Goal: Information Seeking & Learning: Compare options

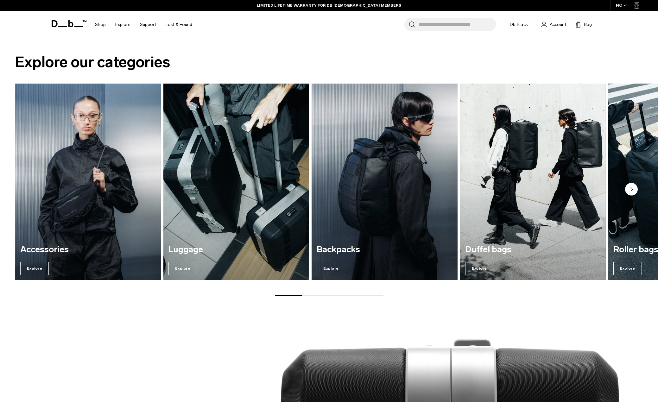
scroll to position [612, 0]
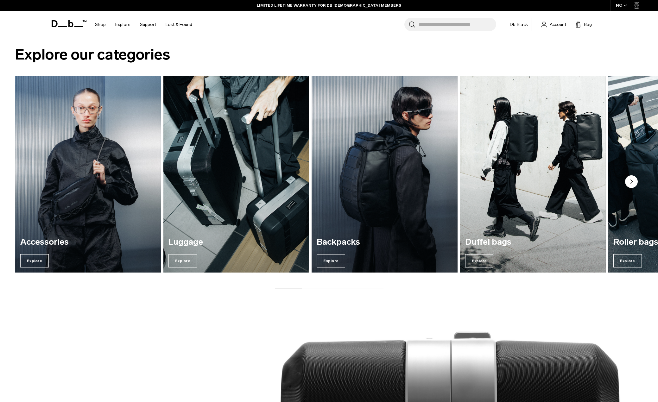
click at [539, 182] on icon "Next slide" at bounding box center [632, 182] width 2 height 4
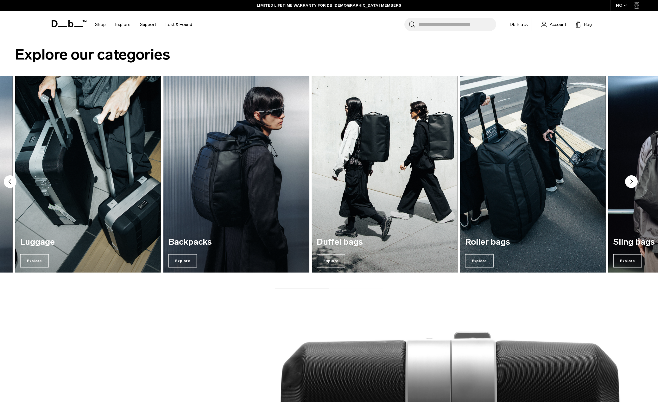
click at [539, 182] on icon "Next slide" at bounding box center [632, 182] width 2 height 4
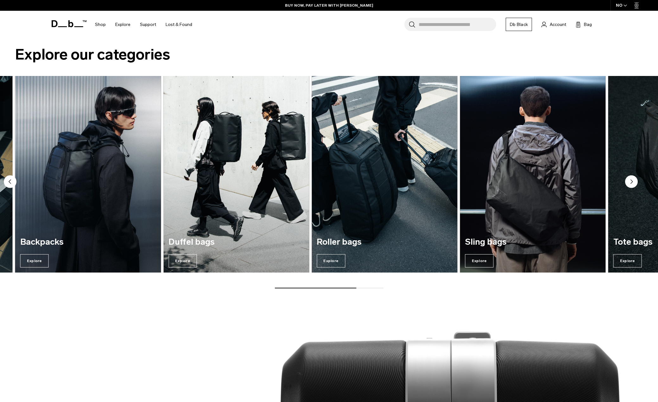
click at [539, 182] on icon "Next slide" at bounding box center [632, 182] width 2 height 4
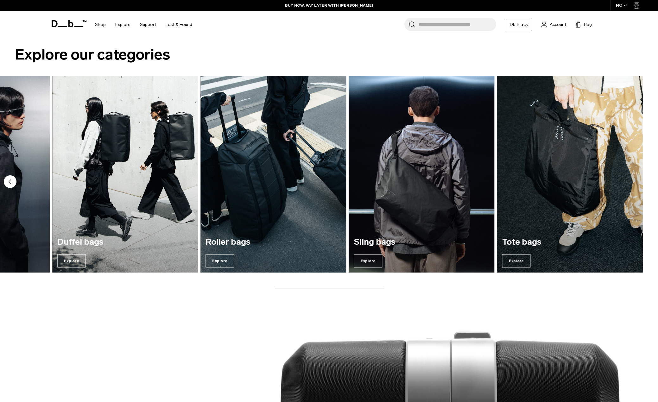
click at [539, 182] on img "7 / 7" at bounding box center [570, 174] width 146 height 197
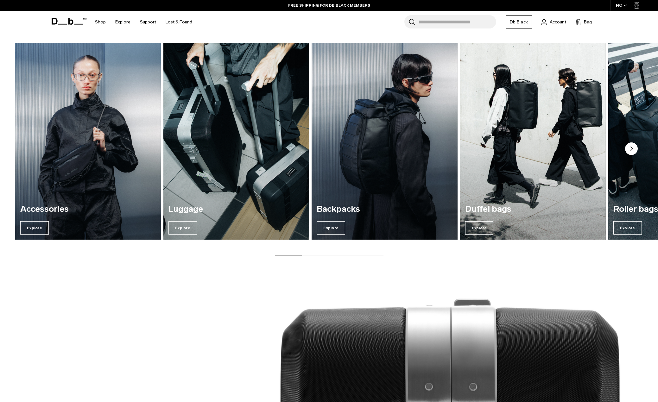
scroll to position [635, 0]
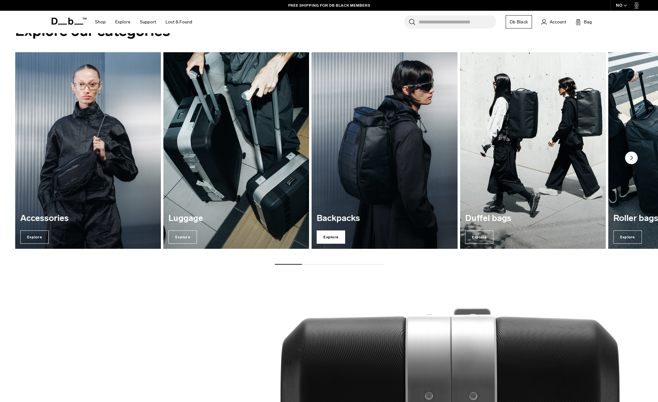
click at [329, 233] on span "Explore" at bounding box center [331, 237] width 29 height 13
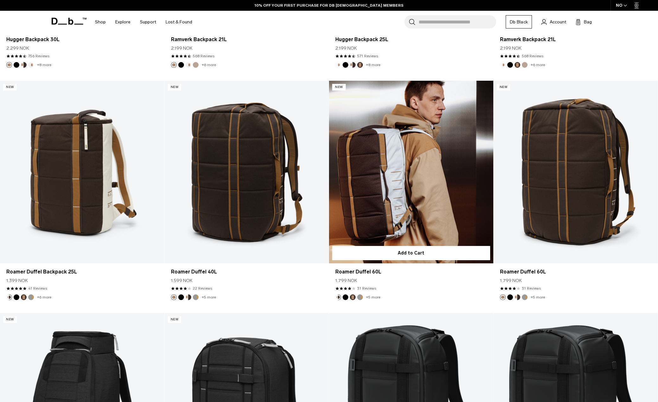
scroll to position [570, 0]
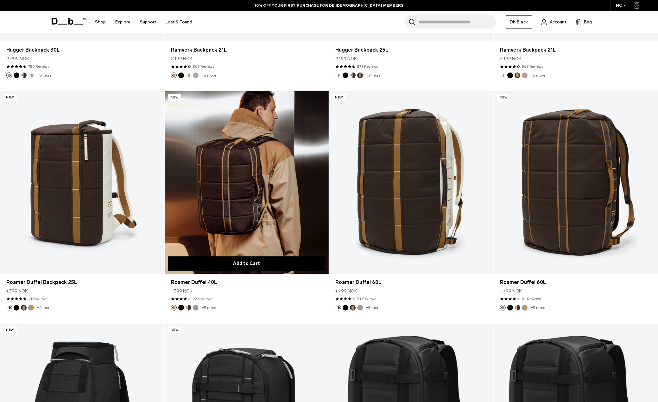
click at [254, 262] on button "Add to Cart" at bounding box center [247, 264] width 158 height 14
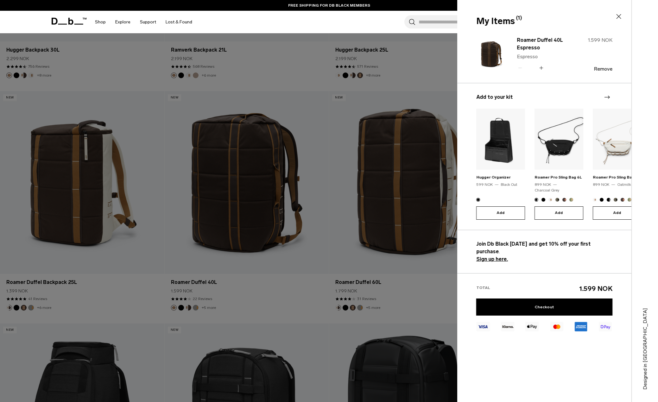
click at [622, 16] on icon at bounding box center [619, 17] width 8 height 8
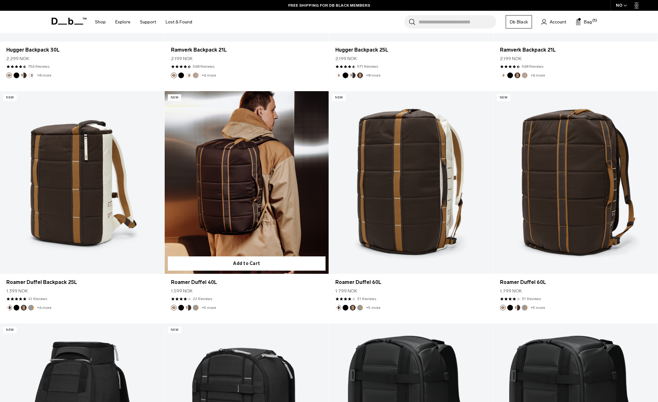
click at [249, 170] on link "Roamer Duffel 40L" at bounding box center [247, 182] width 164 height 182
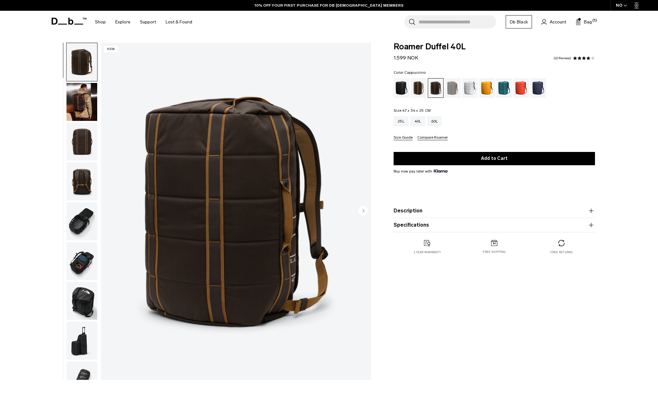
click at [415, 86] on div "Cappuccino" at bounding box center [419, 88] width 16 height 20
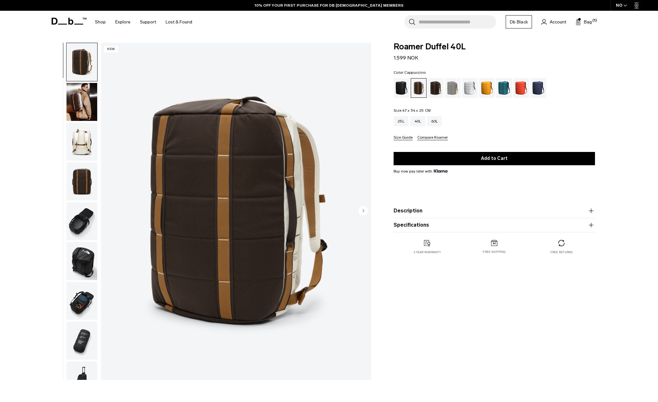
click at [360, 210] on circle "Next slide" at bounding box center [364, 211] width 10 height 10
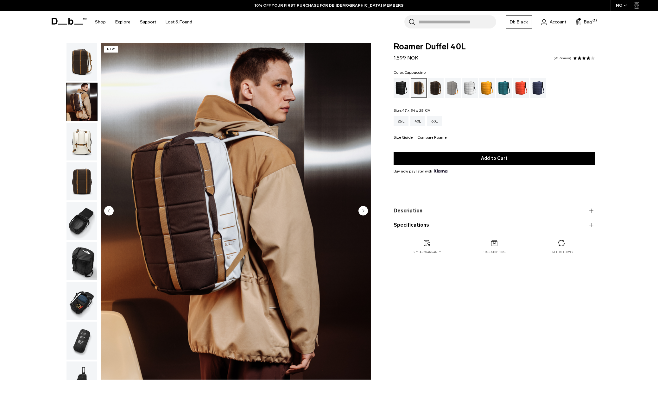
scroll to position [40, 0]
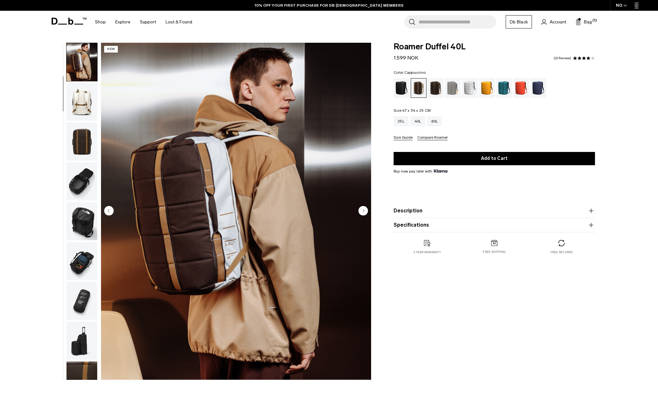
click at [361, 211] on circle "Next slide" at bounding box center [364, 211] width 10 height 10
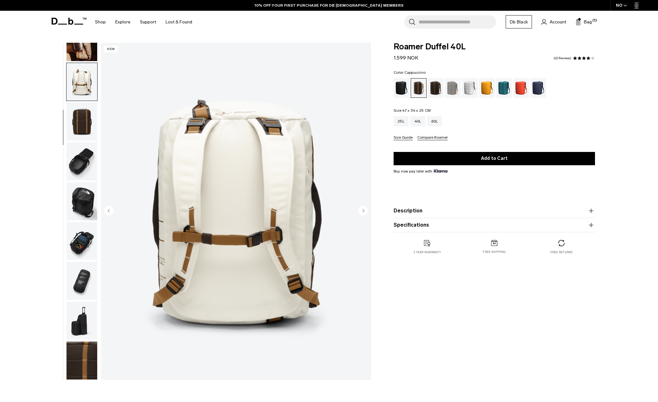
click at [361, 211] on circle "Next slide" at bounding box center [364, 211] width 10 height 10
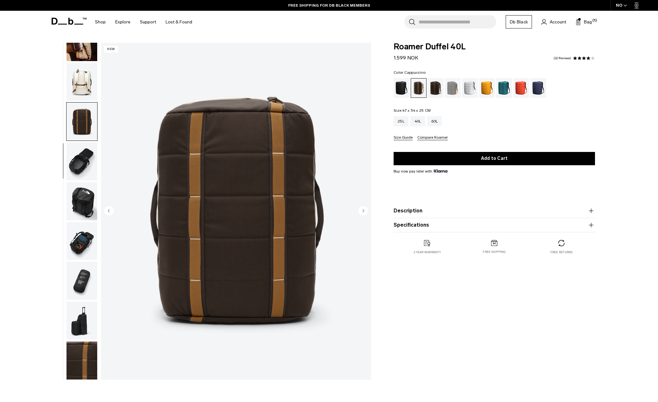
click at [361, 211] on circle "Next slide" at bounding box center [364, 211] width 10 height 10
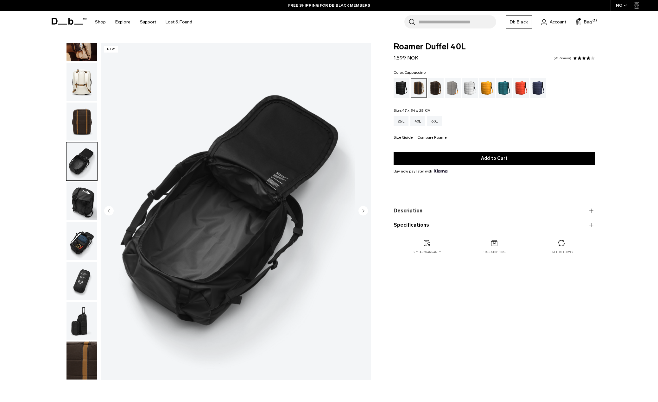
click at [361, 211] on circle "Next slide" at bounding box center [364, 211] width 10 height 10
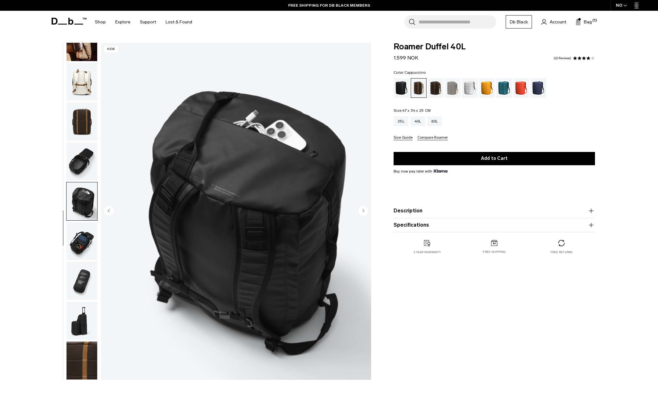
click at [361, 211] on circle "Next slide" at bounding box center [364, 211] width 10 height 10
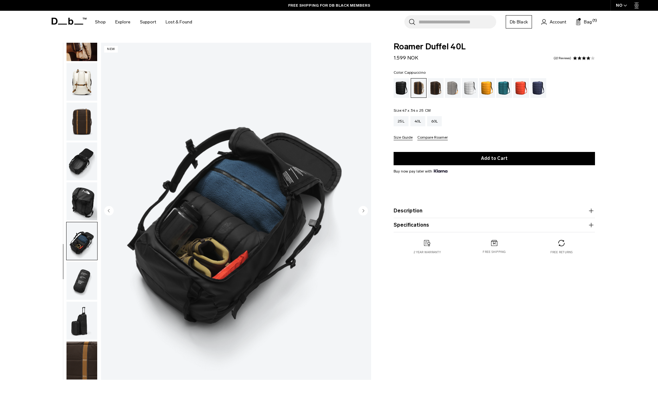
click at [361, 211] on circle "Next slide" at bounding box center [364, 211] width 10 height 10
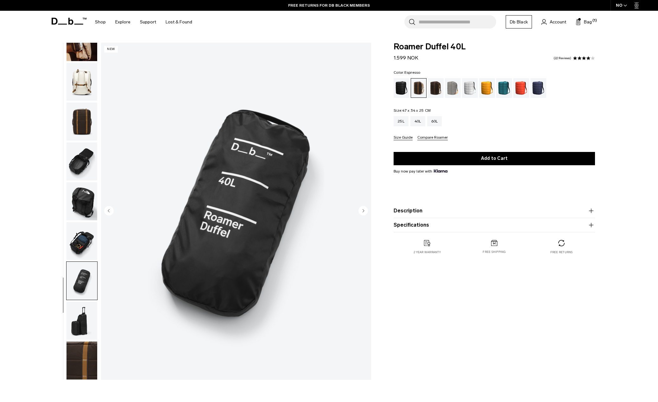
click at [436, 88] on div "Espresso" at bounding box center [436, 88] width 16 height 20
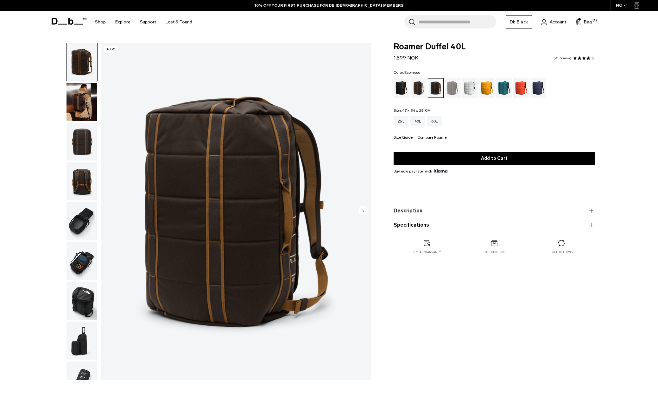
click at [362, 211] on circle "Next slide" at bounding box center [364, 211] width 10 height 10
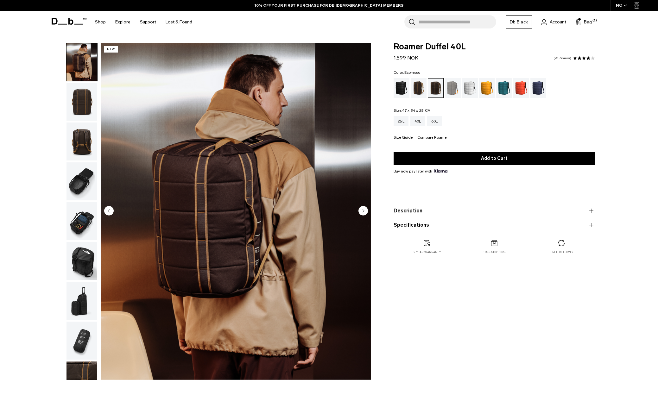
click at [362, 211] on circle "Next slide" at bounding box center [364, 211] width 10 height 10
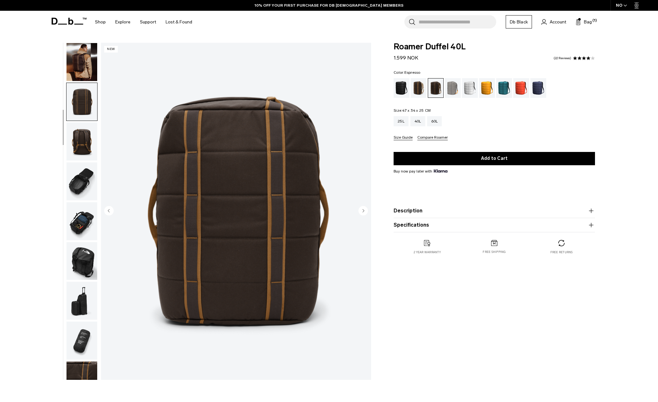
scroll to position [60, 0]
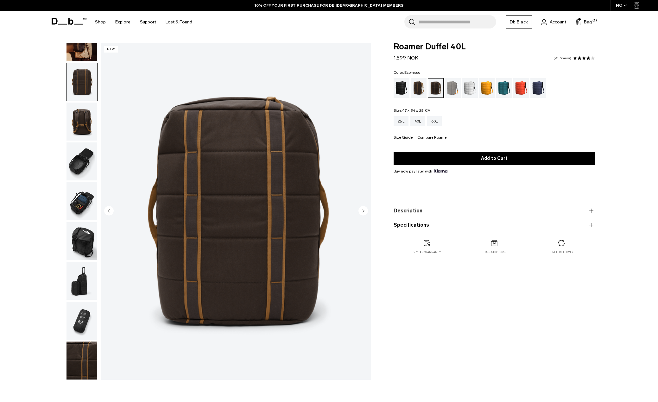
click at [362, 211] on circle "Next slide" at bounding box center [364, 211] width 10 height 10
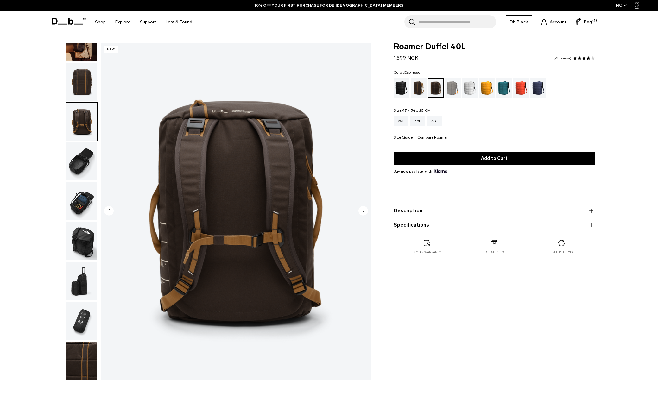
click at [362, 211] on circle "Next slide" at bounding box center [364, 211] width 10 height 10
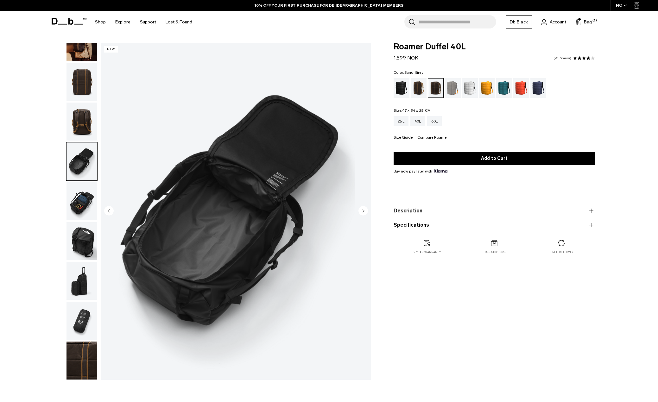
click at [450, 87] on div "Sand Grey" at bounding box center [453, 88] width 16 height 20
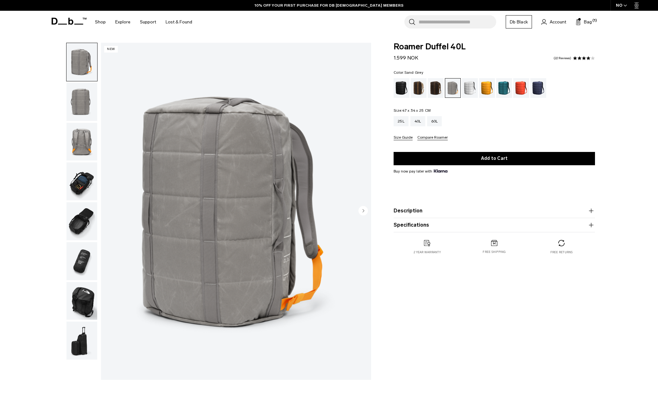
click at [361, 211] on circle "Next slide" at bounding box center [364, 211] width 10 height 10
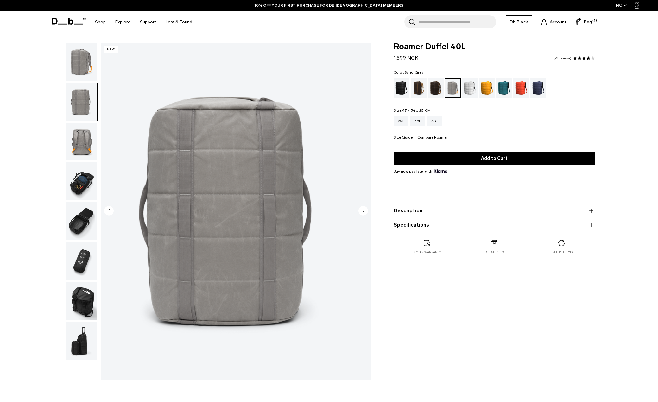
click at [368, 209] on circle "Next slide" at bounding box center [364, 211] width 10 height 10
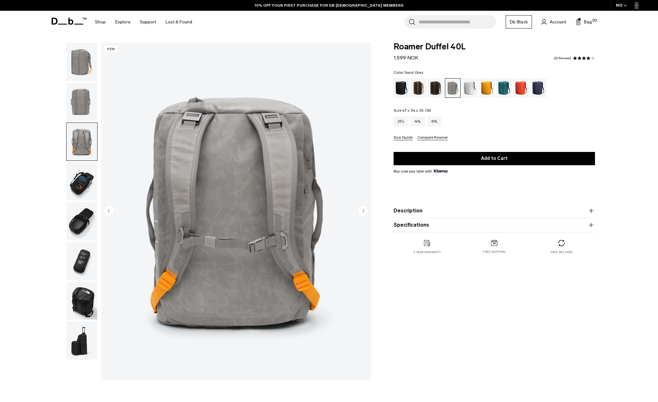
click at [368, 209] on circle "Next slide" at bounding box center [364, 211] width 10 height 10
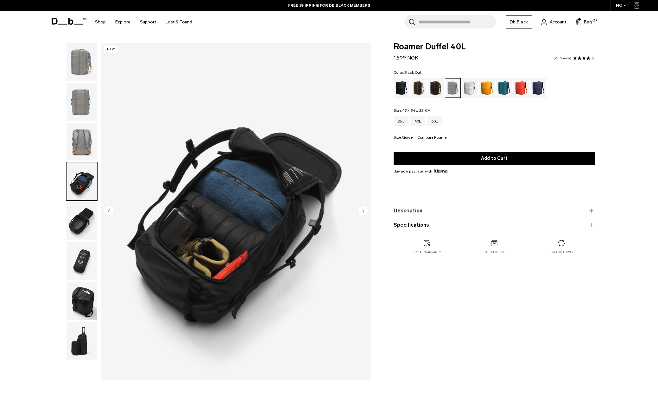
click at [397, 86] on div "Black Out" at bounding box center [402, 88] width 16 height 20
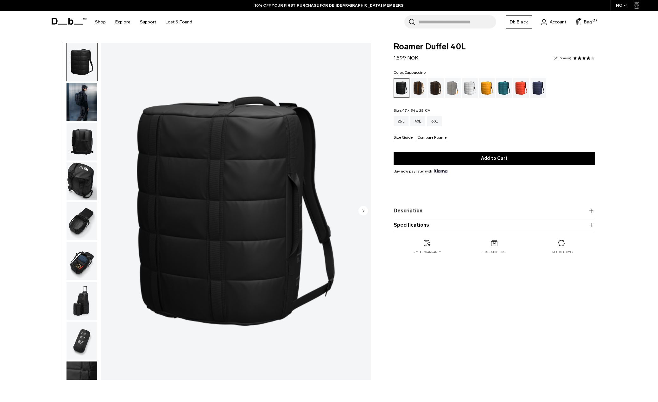
click at [417, 86] on div "Cappuccino" at bounding box center [419, 88] width 16 height 20
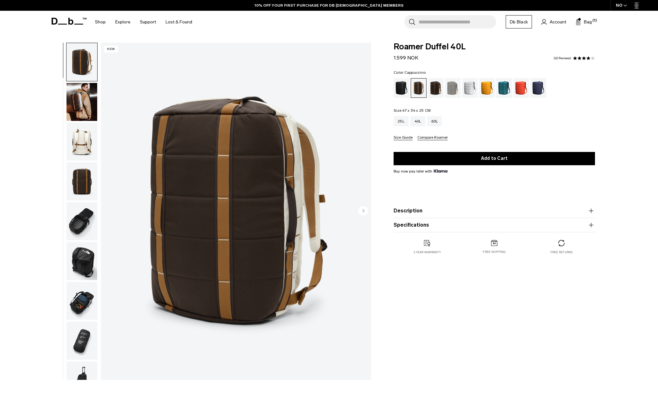
click at [361, 210] on circle "Next slide" at bounding box center [364, 211] width 10 height 10
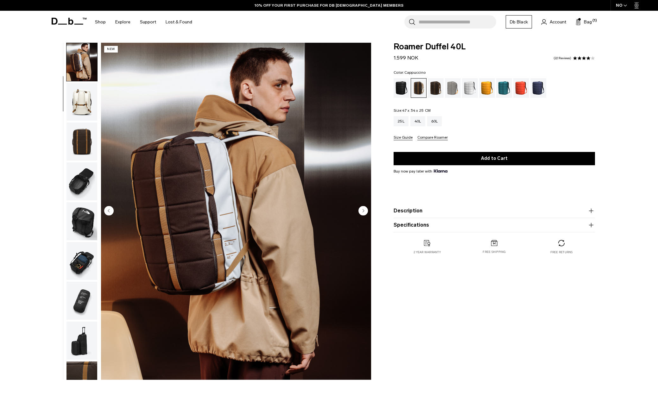
click at [361, 210] on circle "Next slide" at bounding box center [364, 211] width 10 height 10
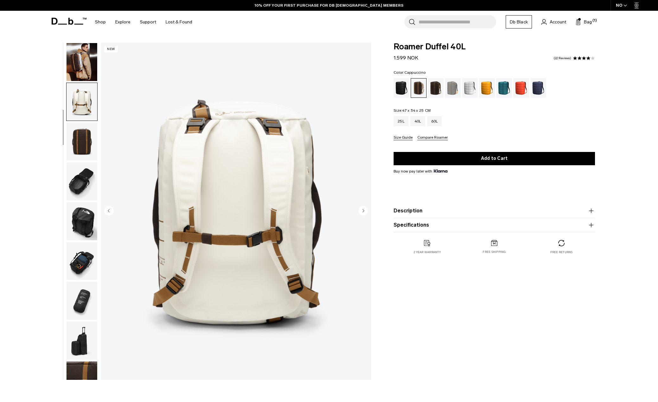
scroll to position [60, 0]
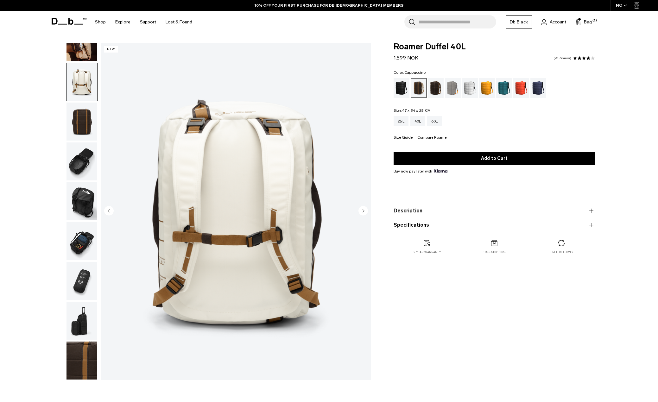
click at [361, 210] on circle "Next slide" at bounding box center [364, 211] width 10 height 10
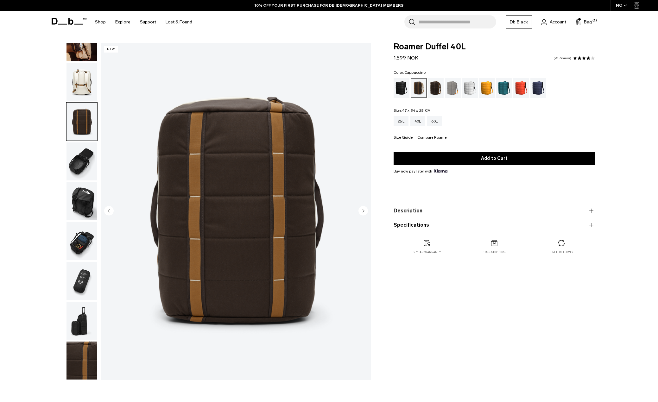
click at [361, 210] on circle "Next slide" at bounding box center [364, 211] width 10 height 10
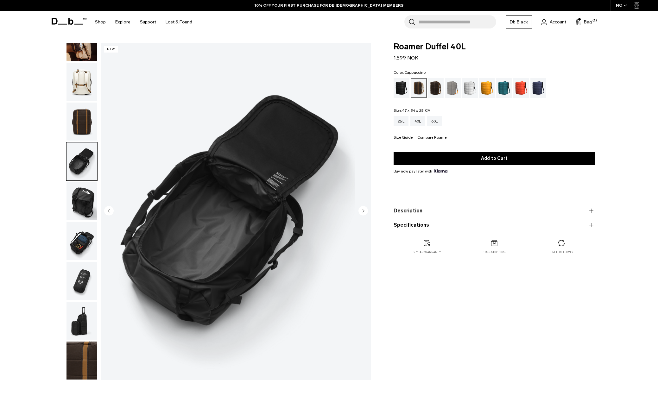
click at [361, 210] on circle "Next slide" at bounding box center [364, 211] width 10 height 10
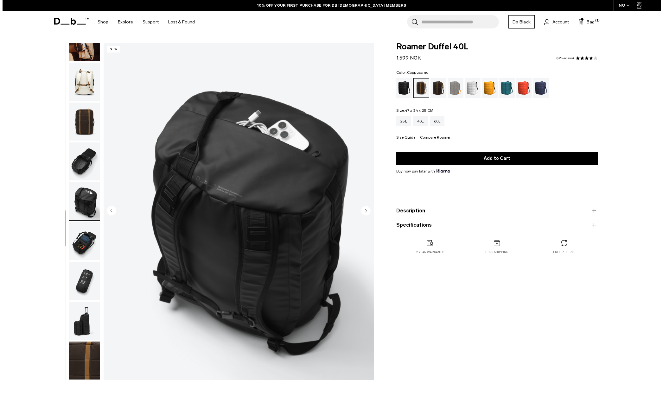
scroll to position [0, 0]
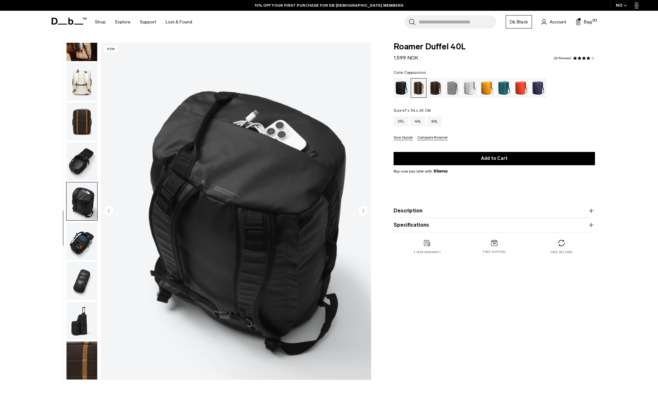
click at [361, 210] on circle "Next slide" at bounding box center [364, 211] width 10 height 10
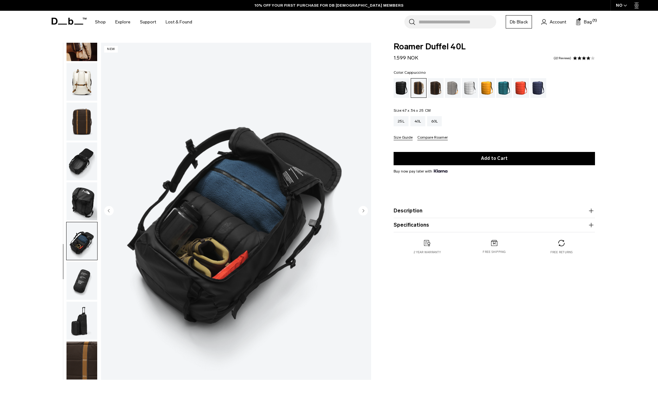
click at [361, 210] on circle "Next slide" at bounding box center [364, 211] width 10 height 10
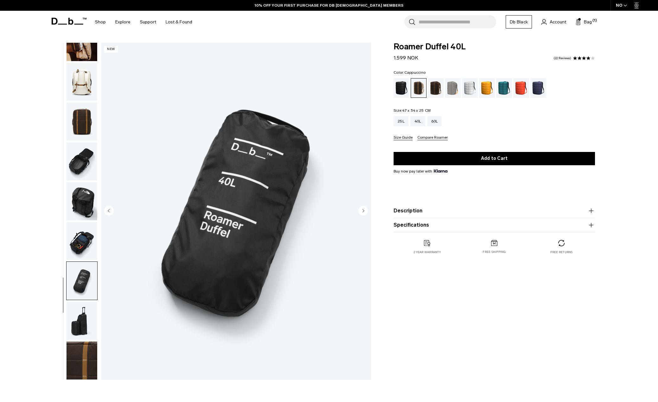
click at [361, 210] on circle "Next slide" at bounding box center [364, 211] width 10 height 10
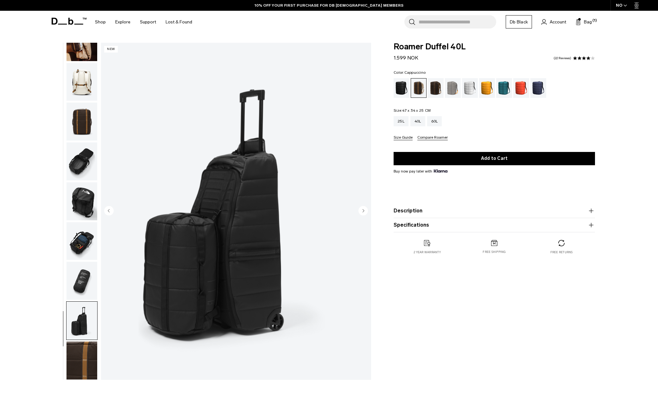
click at [361, 210] on circle "Next slide" at bounding box center [364, 211] width 10 height 10
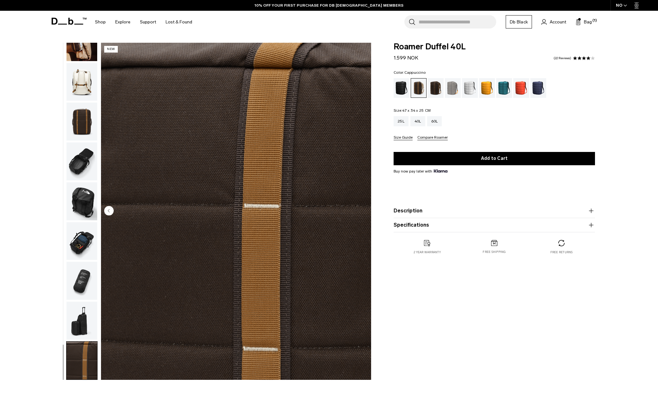
click at [361, 210] on img "10 / 10" at bounding box center [236, 211] width 270 height 337
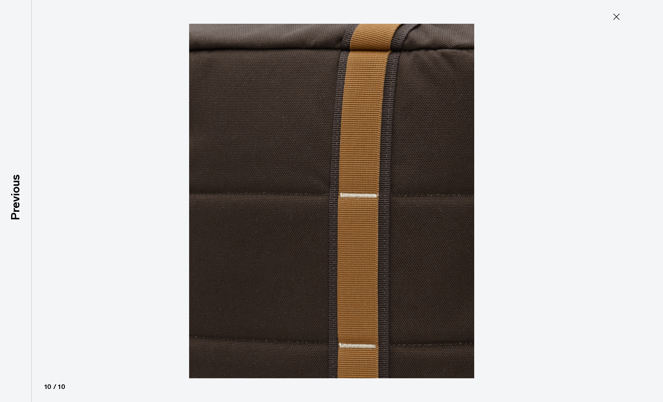
click at [361, 210] on img at bounding box center [331, 201] width 285 height 402
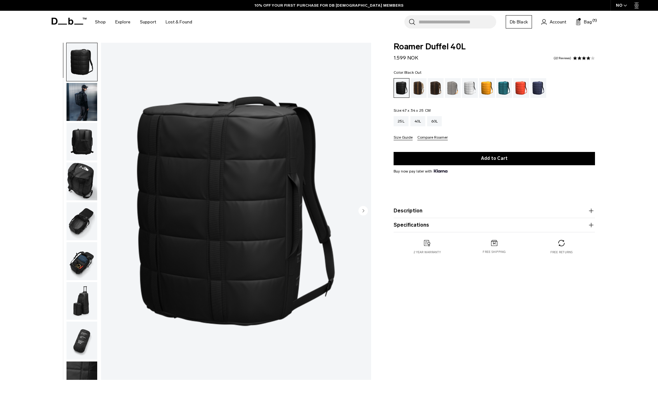
click at [291, 255] on img "1 / 9" at bounding box center [236, 211] width 270 height 337
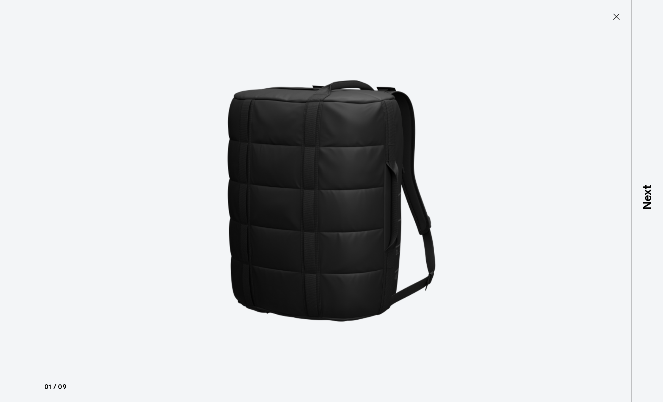
click at [611, 16] on icon at bounding box center [616, 17] width 10 height 10
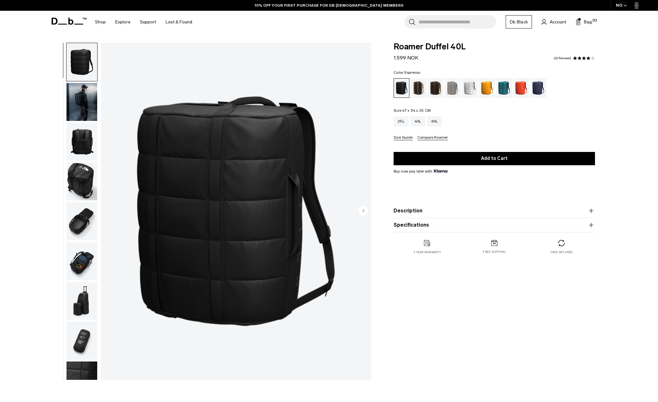
click at [438, 90] on div "Espresso" at bounding box center [436, 88] width 16 height 20
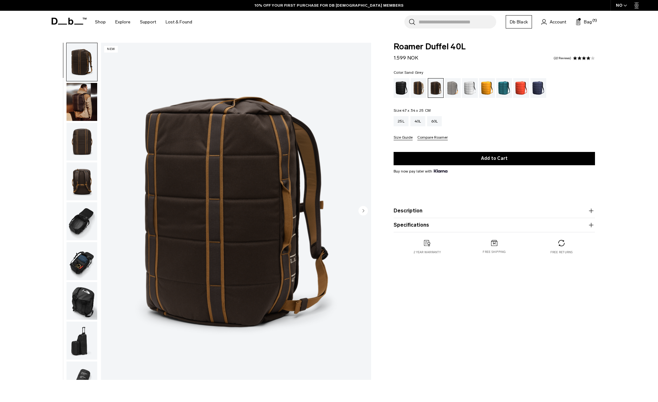
click at [449, 91] on div "Sand Grey" at bounding box center [453, 88] width 16 height 20
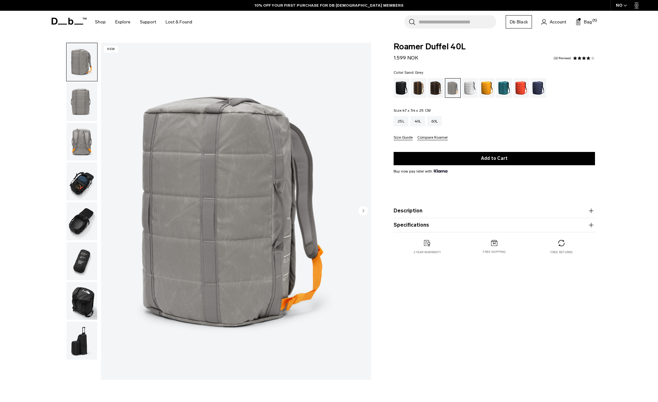
drag, startPoint x: 205, startPoint y: 33, endPoint x: 204, endPoint y: 28, distance: 5.4
click at [205, 33] on div "Search for Bags, Luggage... Search Close Trending Products All Products Hugger …" at bounding box center [403, 22] width 412 height 22
click at [57, 22] on icon at bounding box center [55, 21] width 6 height 7
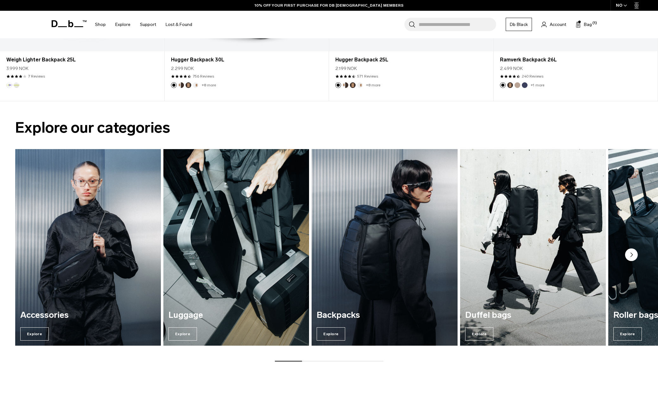
scroll to position [570, 0]
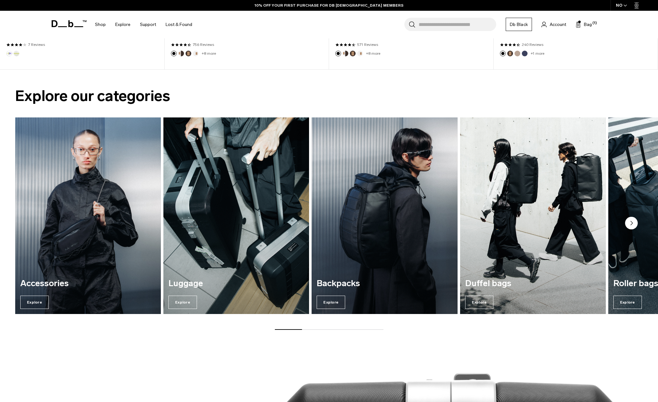
click at [221, 213] on img "2 / 7" at bounding box center [236, 216] width 150 height 203
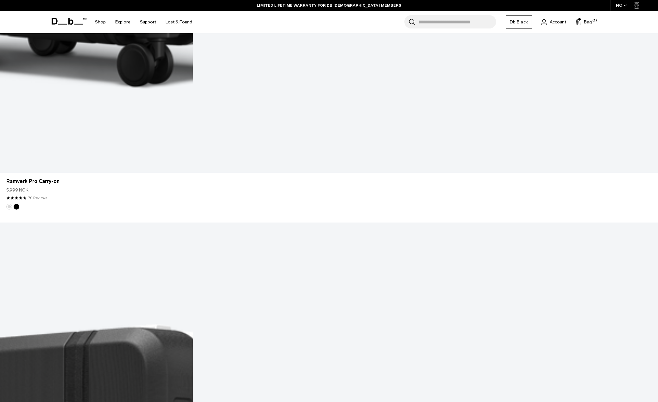
scroll to position [1521, 0]
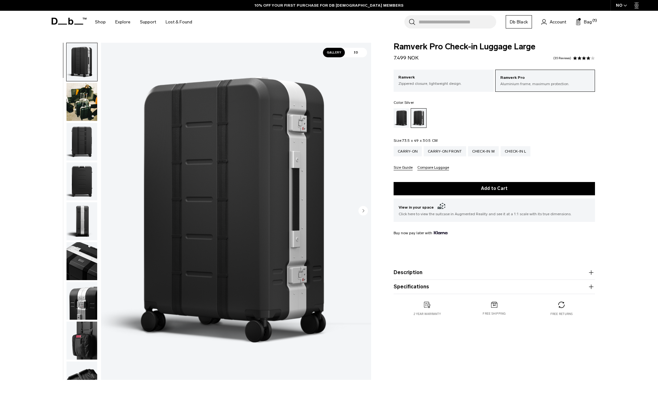
click at [363, 211] on icon "Next slide" at bounding box center [364, 210] width 2 height 3
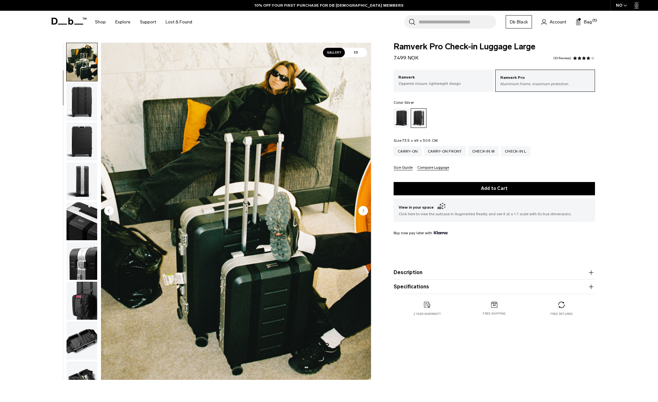
click at [363, 211] on icon "Next slide" at bounding box center [364, 210] width 2 height 3
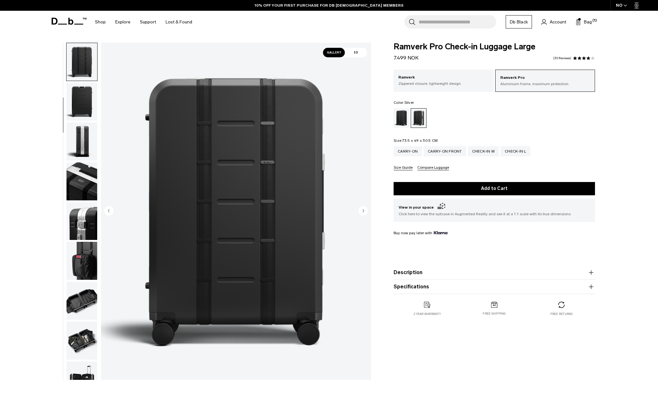
click at [363, 211] on icon "Next slide" at bounding box center [364, 210] width 2 height 3
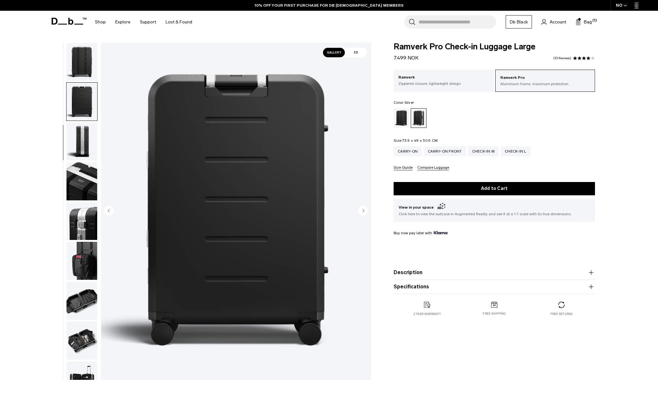
scroll to position [119, 0]
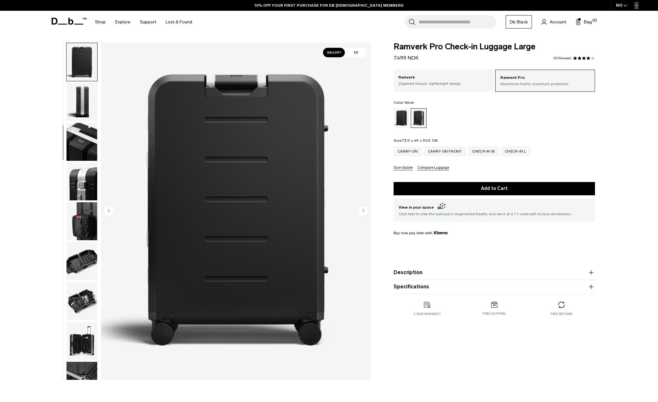
click at [363, 211] on icon "Next slide" at bounding box center [364, 210] width 2 height 3
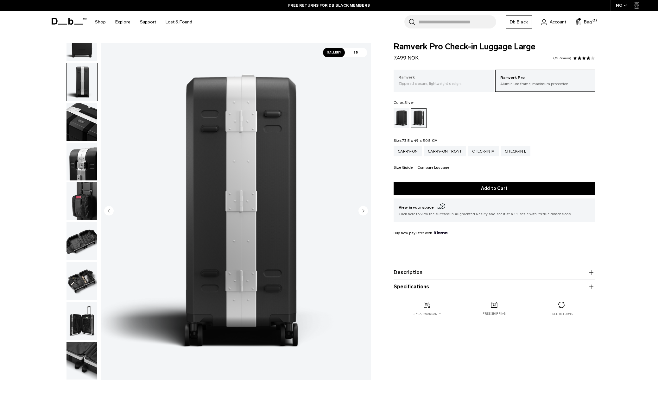
click at [437, 89] on div "Ramverk Zippered closure, lightweight design." at bounding box center [444, 81] width 100 height 22
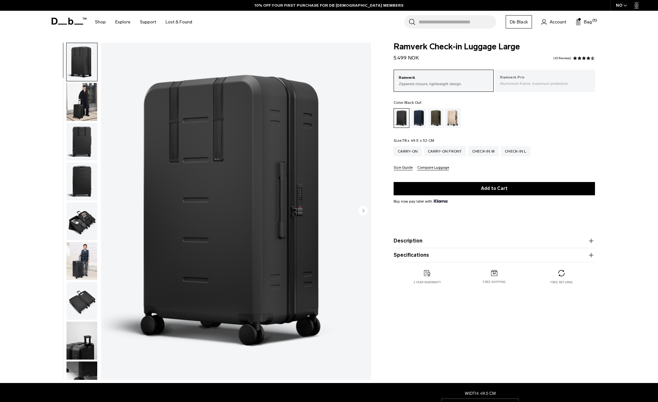
click at [513, 84] on p "Aluminium frame, maximum protection." at bounding box center [545, 84] width 91 height 6
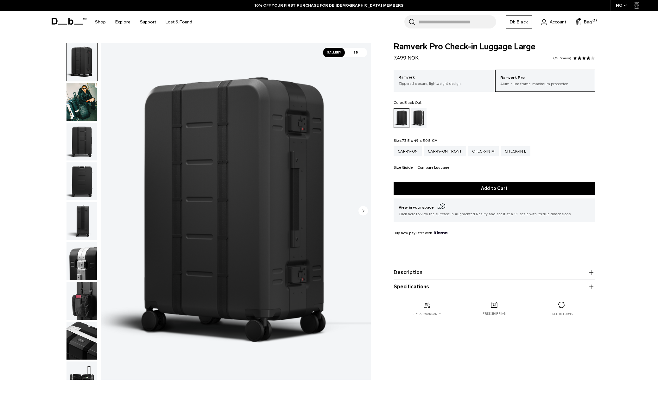
click at [73, 26] on span at bounding box center [69, 21] width 35 height 24
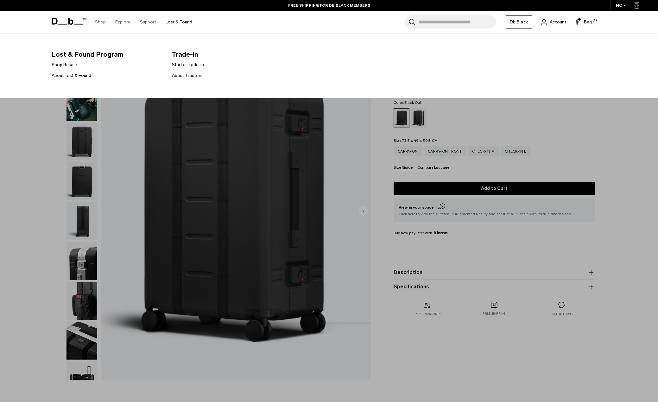
click at [184, 21] on link "Lost & Found" at bounding box center [179, 22] width 27 height 22
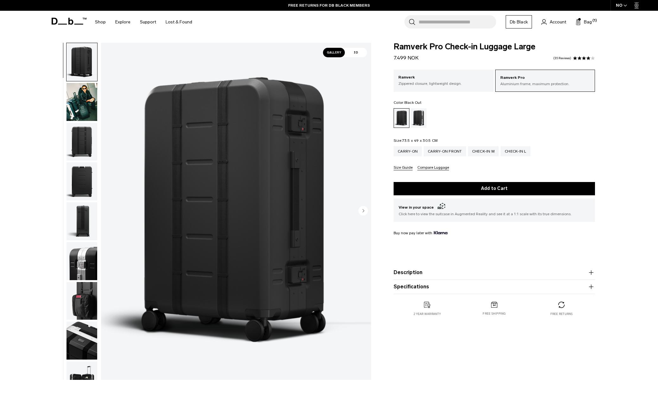
click at [63, 18] on icon at bounding box center [69, 21] width 35 height 7
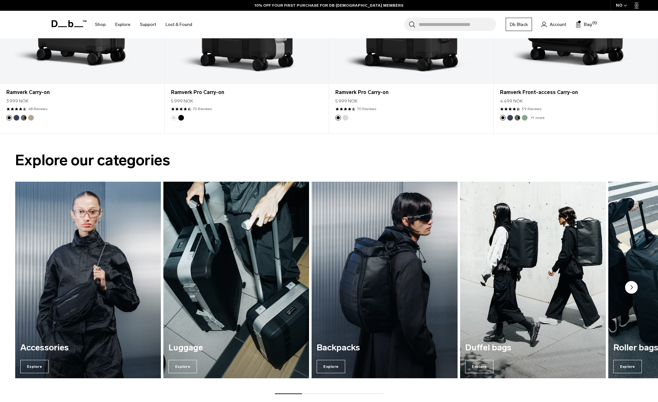
scroll to position [570, 0]
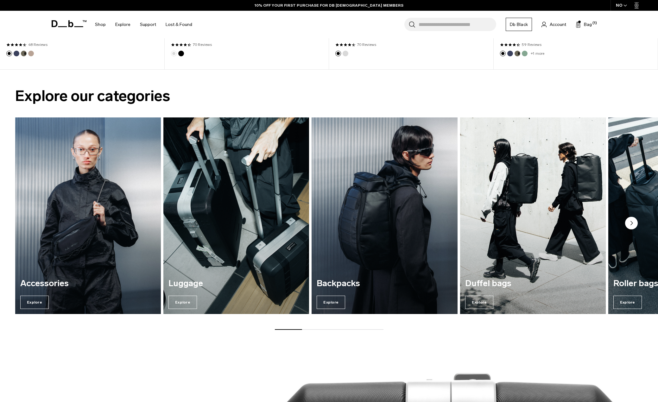
click at [364, 242] on img "3 / 7" at bounding box center [385, 216] width 150 height 203
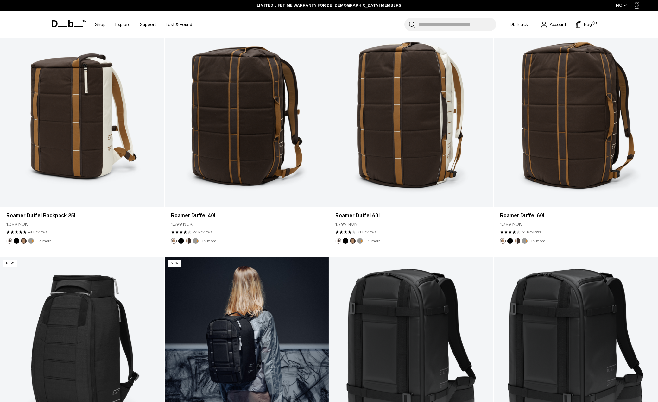
scroll to position [634, 0]
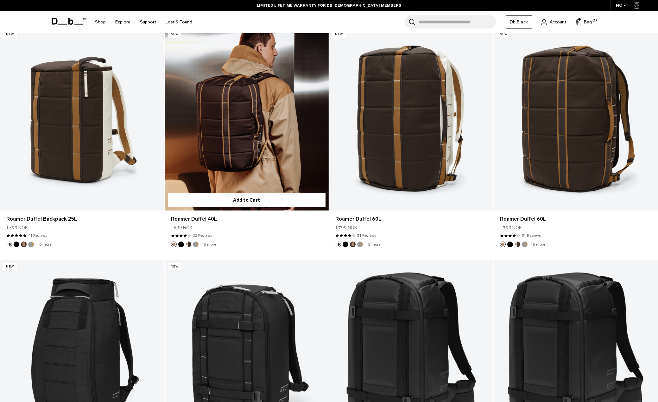
click at [238, 139] on link "Roamer Duffel 40L" at bounding box center [247, 119] width 164 height 182
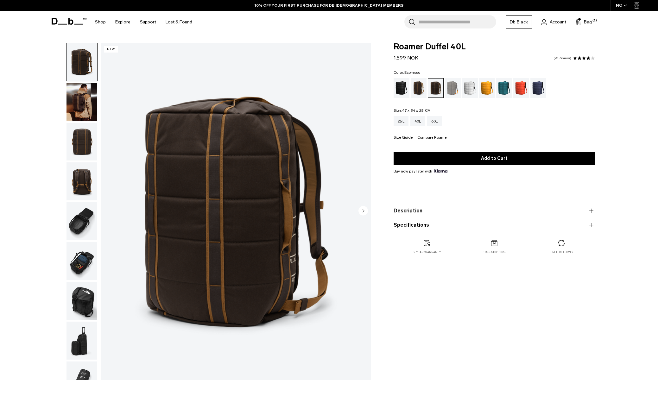
click at [84, 220] on img "button" at bounding box center [82, 221] width 31 height 38
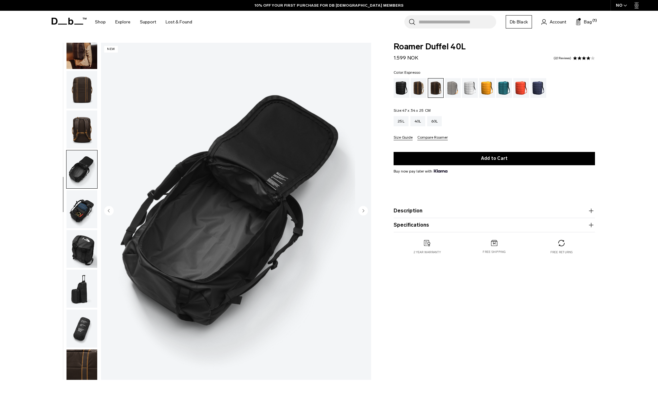
scroll to position [60, 0]
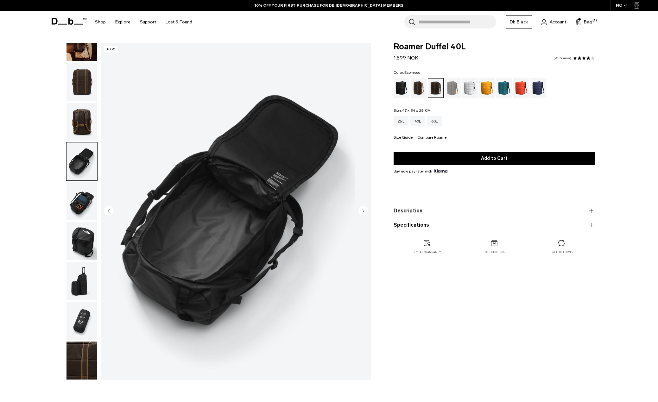
click at [86, 199] on img "button" at bounding box center [82, 201] width 31 height 38
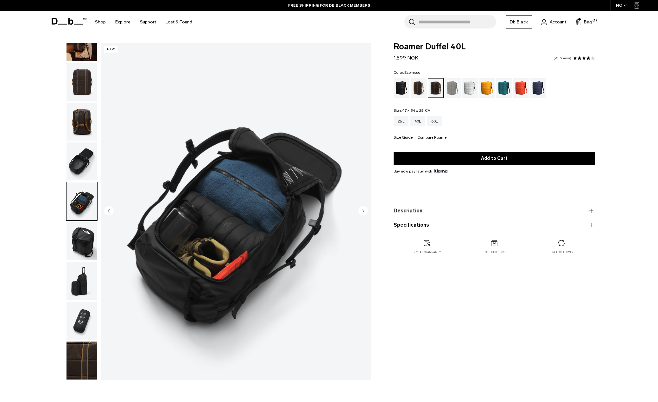
click at [86, 241] on img "button" at bounding box center [82, 241] width 31 height 38
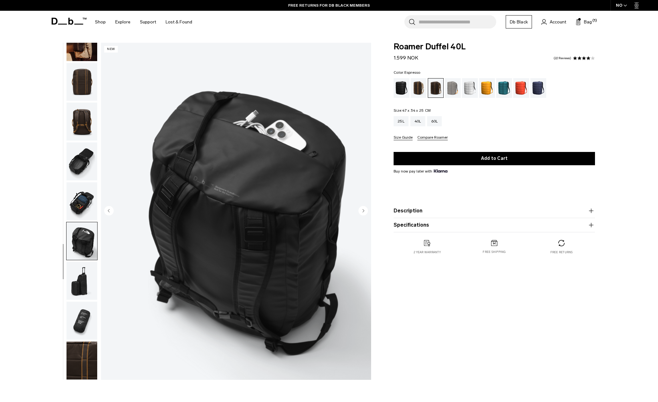
click at [80, 283] on img "button" at bounding box center [82, 281] width 31 height 38
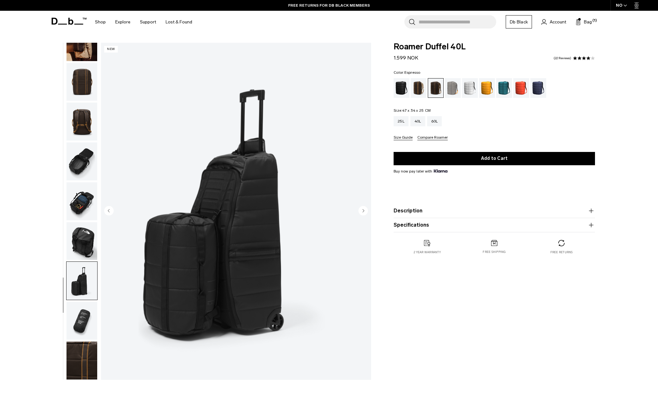
click at [85, 311] on img "button" at bounding box center [82, 321] width 31 height 38
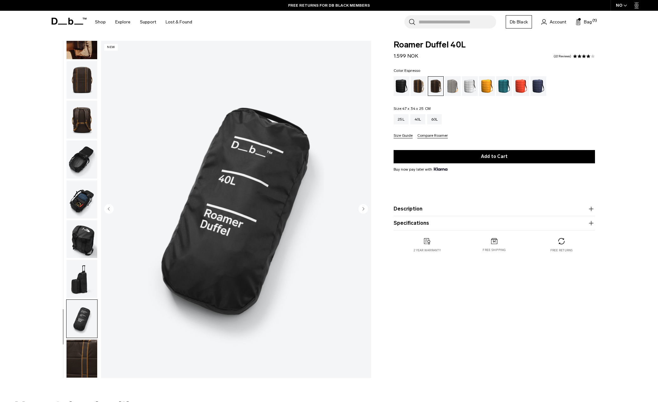
scroll to position [0, 0]
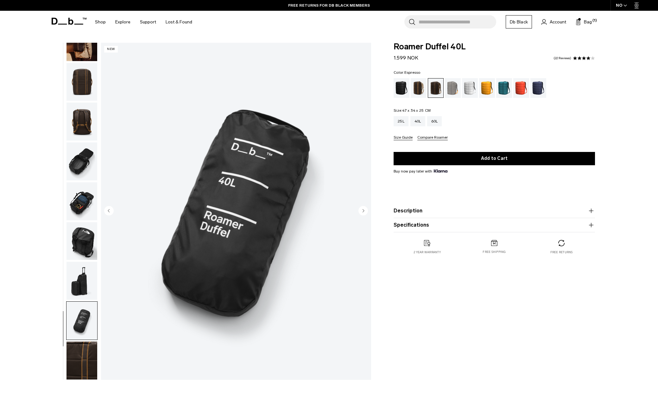
click at [85, 304] on img "button" at bounding box center [82, 321] width 31 height 38
click at [81, 285] on img "button" at bounding box center [82, 281] width 31 height 38
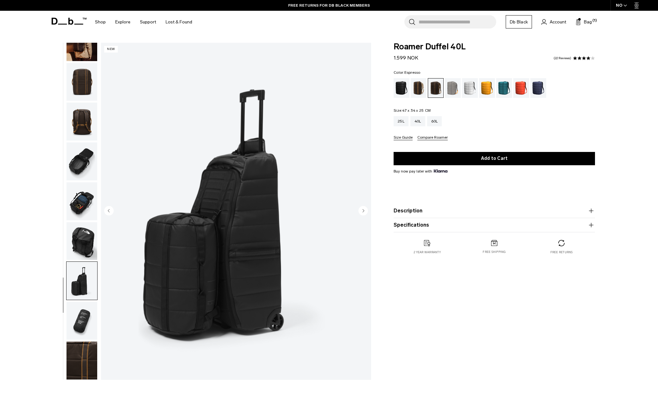
click at [83, 245] on img "button" at bounding box center [82, 241] width 31 height 38
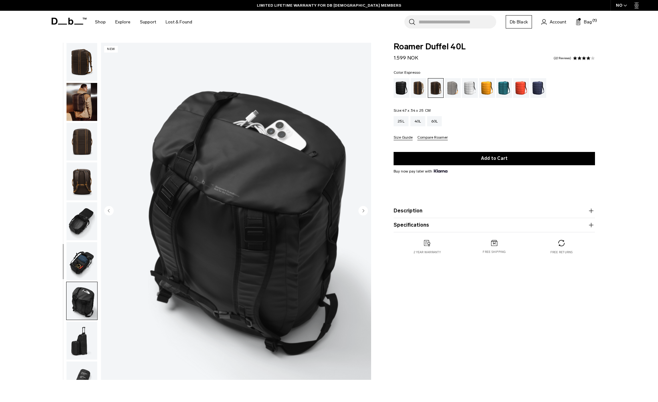
click at [84, 261] on img "button" at bounding box center [82, 261] width 31 height 38
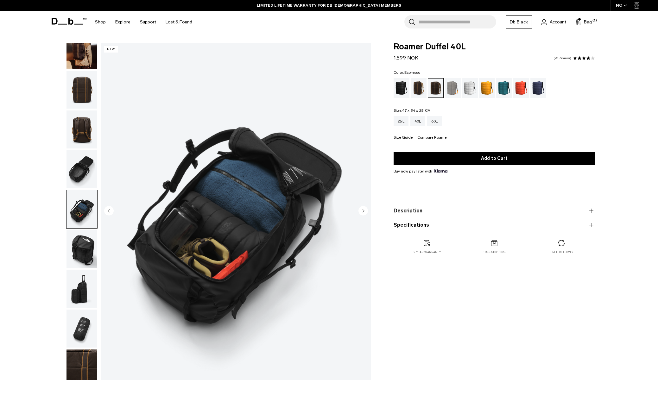
scroll to position [60, 0]
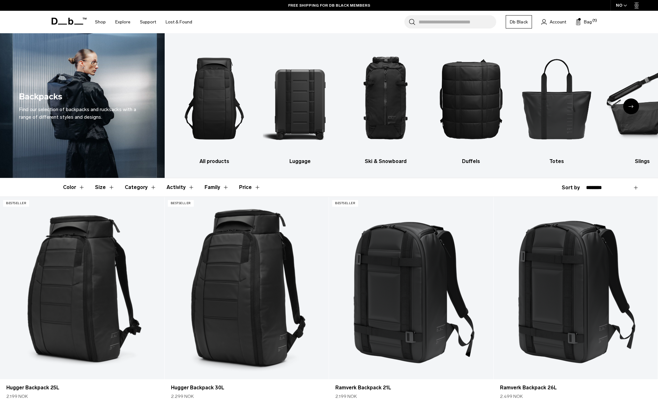
click at [69, 28] on span at bounding box center [69, 21] width 35 height 24
click at [67, 20] on icon at bounding box center [69, 21] width 35 height 7
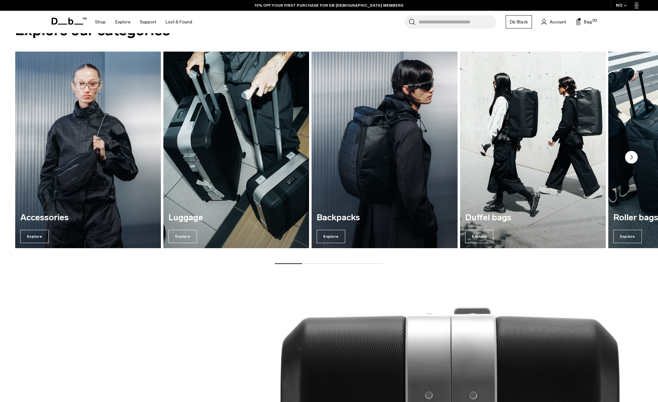
scroll to position [634, 0]
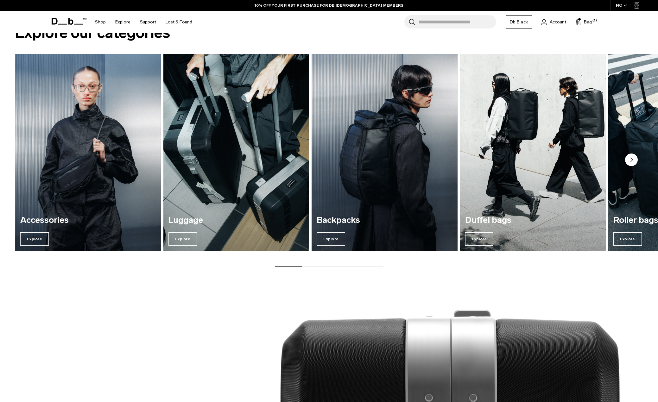
click at [463, 132] on img "4 / 7" at bounding box center [533, 152] width 150 height 203
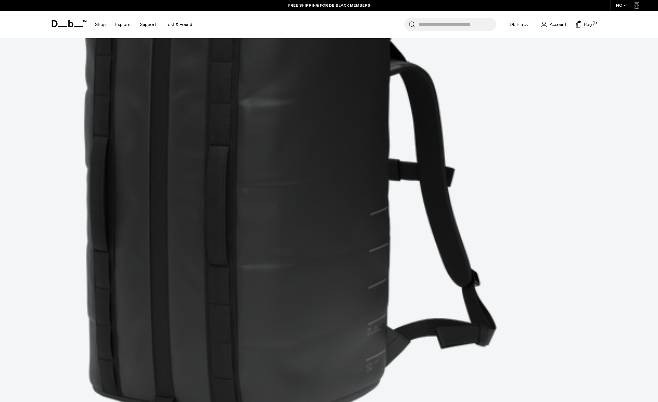
scroll to position [1932, 0]
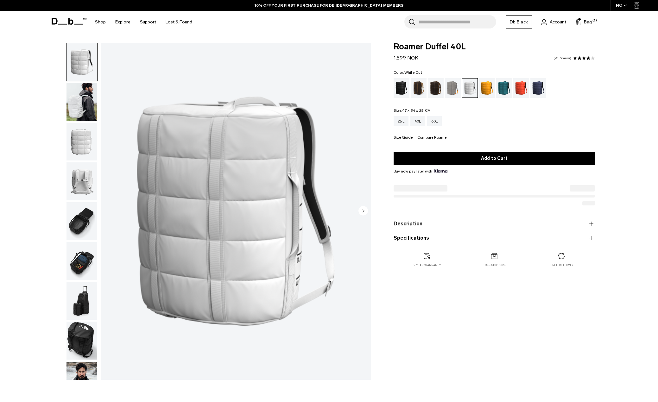
click at [364, 209] on circle "Next slide" at bounding box center [364, 211] width 10 height 10
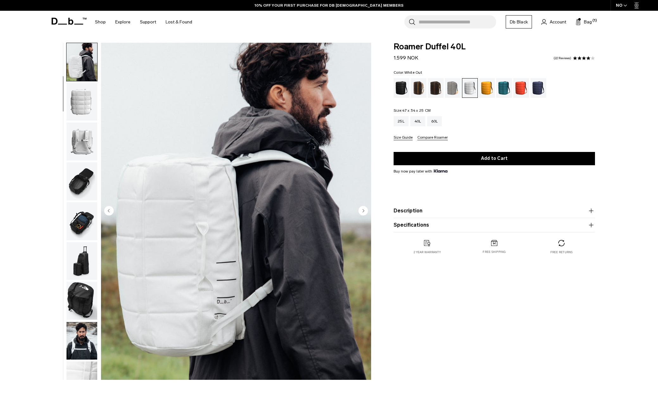
click at [364, 209] on circle "Next slide" at bounding box center [364, 211] width 10 height 10
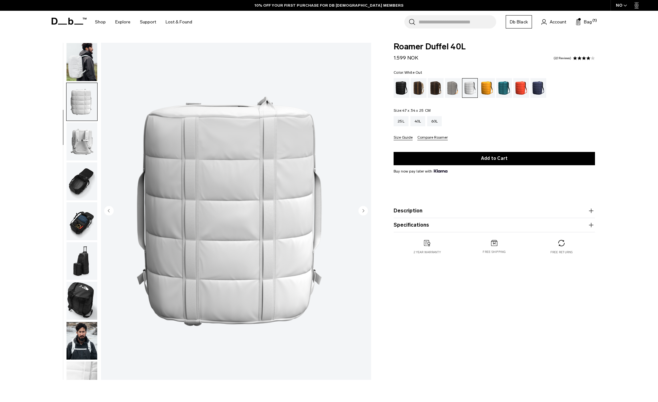
scroll to position [60, 0]
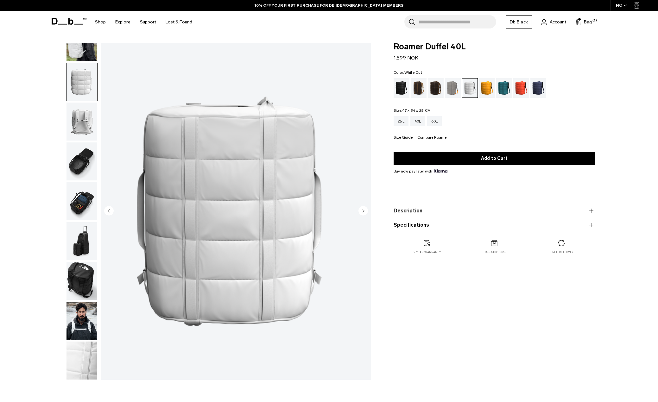
click at [364, 209] on circle "Next slide" at bounding box center [364, 211] width 10 height 10
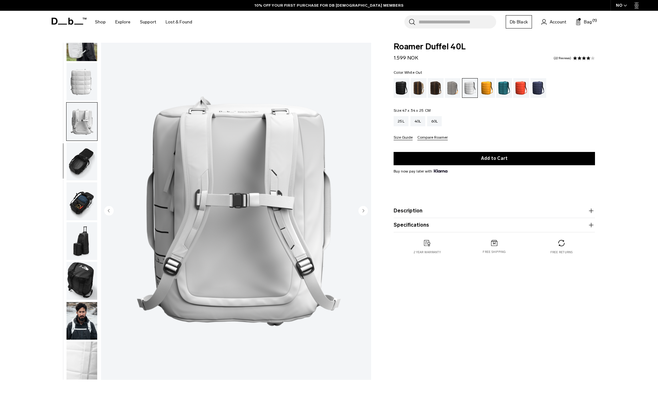
click at [364, 209] on circle "Next slide" at bounding box center [364, 211] width 10 height 10
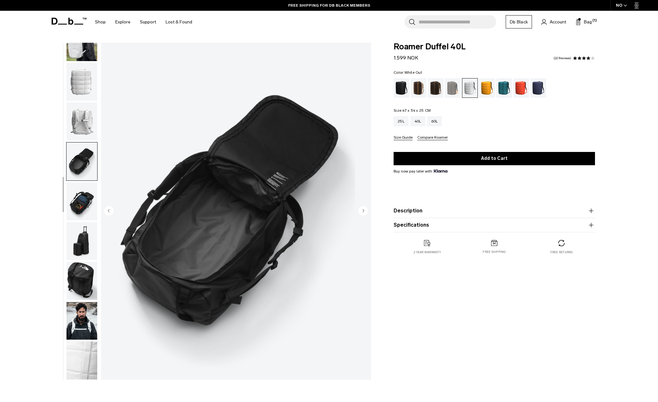
click at [110, 210] on circle "Previous slide" at bounding box center [109, 211] width 10 height 10
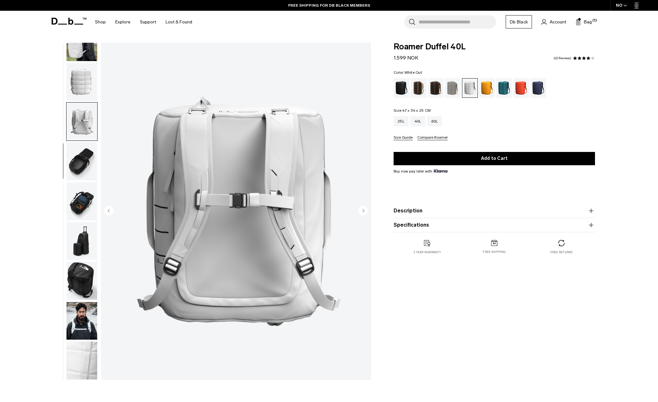
click at [110, 210] on circle "Previous slide" at bounding box center [109, 211] width 10 height 10
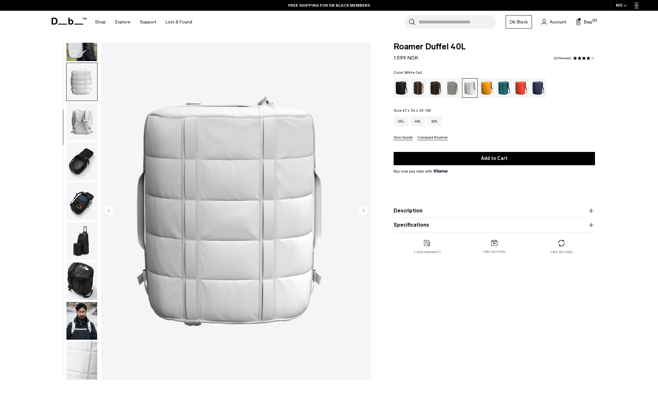
click at [110, 210] on circle "Previous slide" at bounding box center [109, 211] width 10 height 10
